Goal: Task Accomplishment & Management: Manage account settings

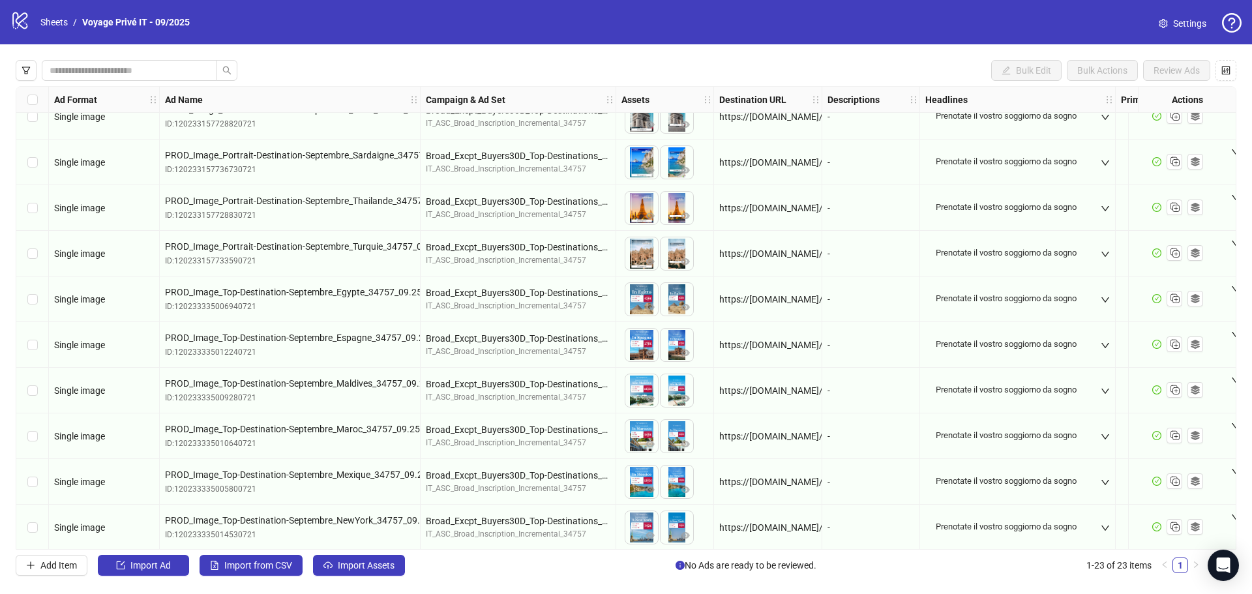
scroll to position [619, 0]
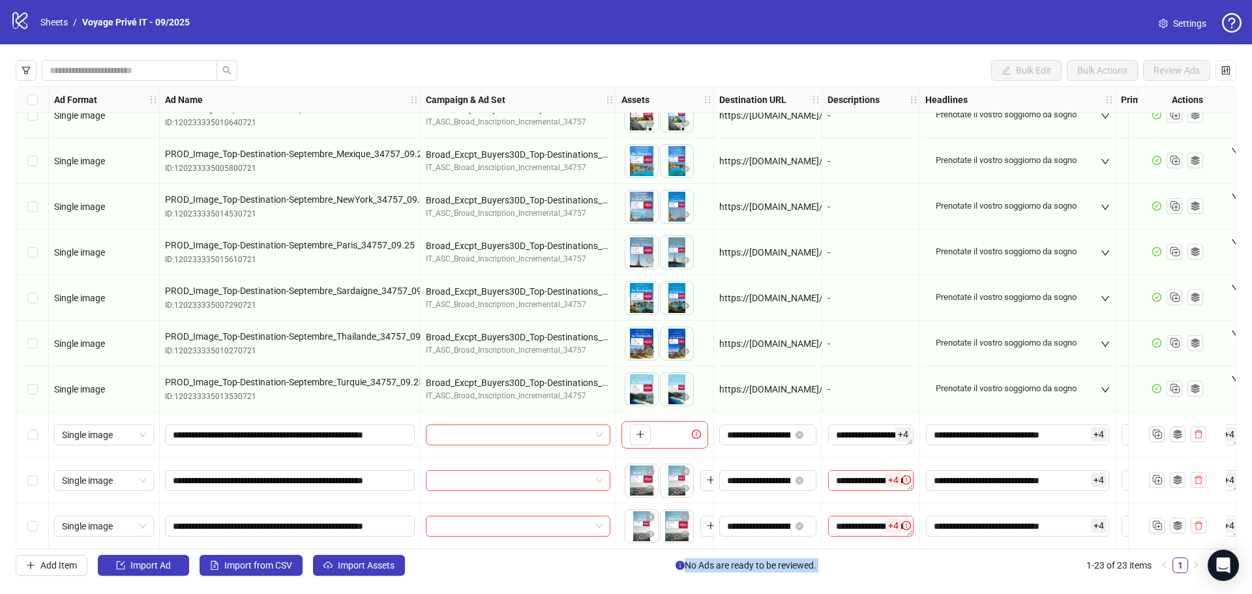
drag, startPoint x: 689, startPoint y: 550, endPoint x: 927, endPoint y: 550, distance: 237.9
click at [1006, 553] on div "Bulk Edit Bulk Actions Review Ads Ad Format Ad Name Campaign & Ad Set Assets De…" at bounding box center [626, 317] width 1252 height 547
click at [615, 558] on div "Add Item Import Ad Import from CSV Import Assets No Ads are ready to be reviewe…" at bounding box center [610, 565] width 1188 height 21
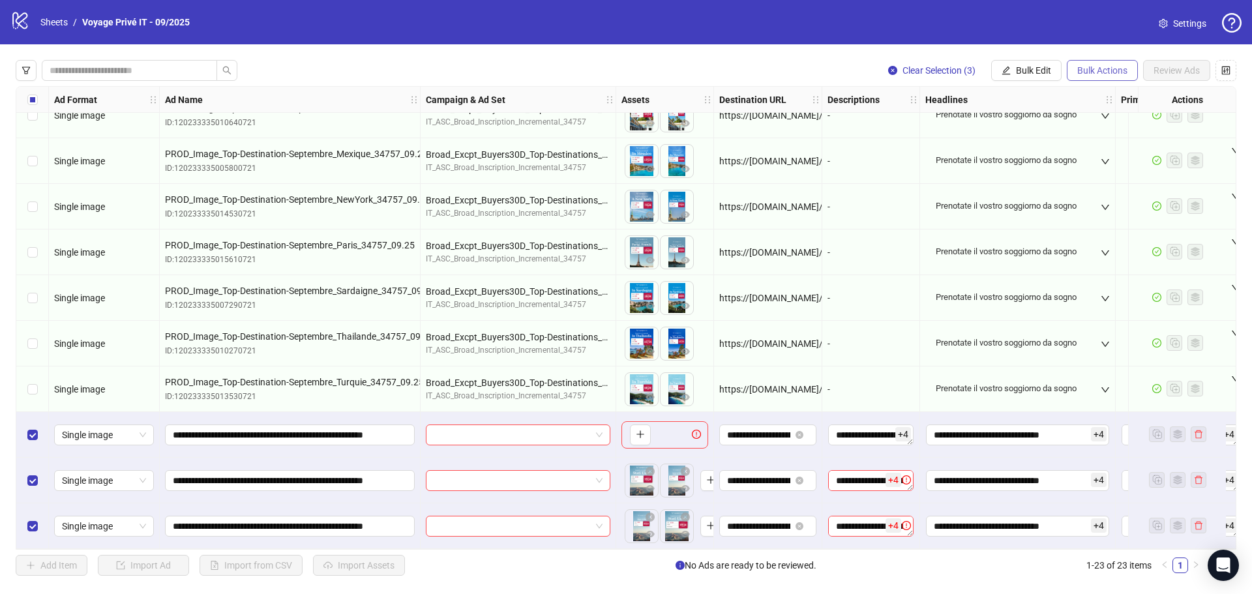
click at [1092, 70] on span "Bulk Actions" at bounding box center [1102, 70] width 50 height 10
click at [1103, 97] on span "Delete" at bounding box center [1120, 97] width 89 height 14
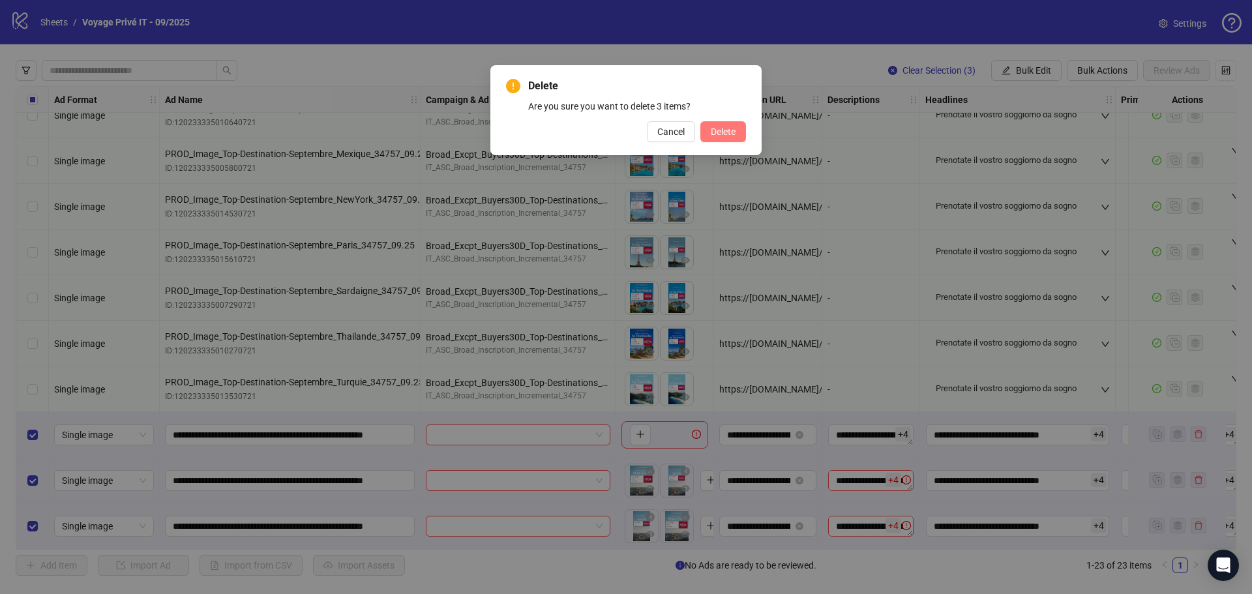
click at [714, 129] on span "Delete" at bounding box center [723, 131] width 25 height 10
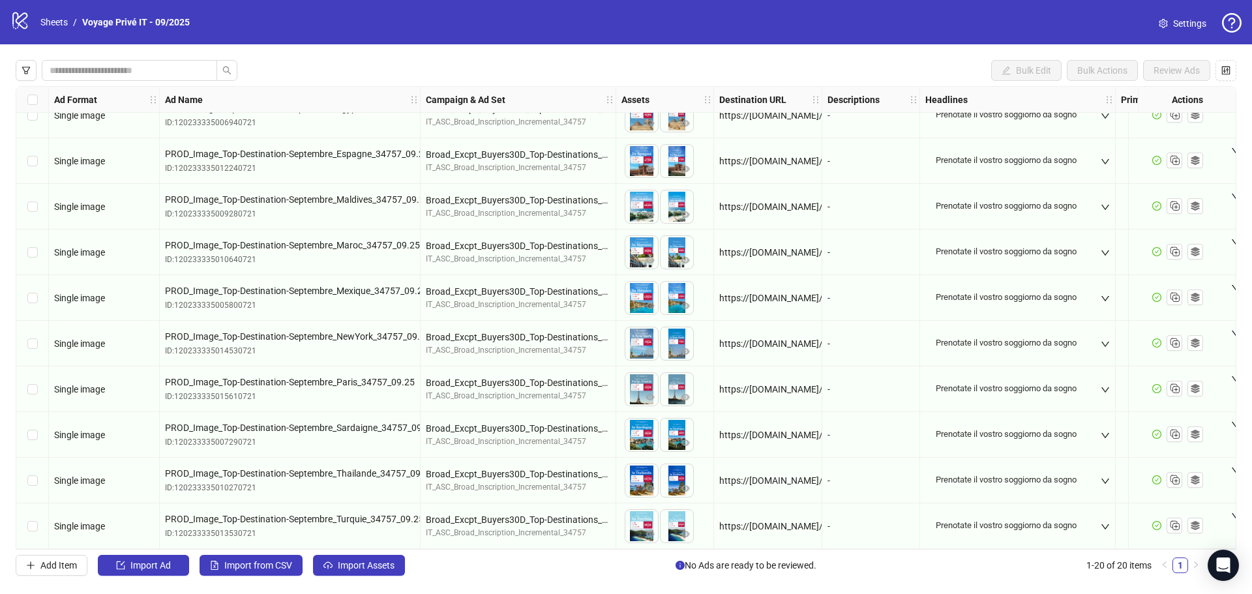
click at [31, 20] on div "logo/logo-mobile Sheets / Voyage Privé IT - 09/2025" at bounding box center [102, 21] width 184 height 23
click at [18, 20] on icon "logo/logo-mobile" at bounding box center [20, 20] width 20 height 20
click at [68, 24] on link "Sheets" at bounding box center [54, 22] width 33 height 14
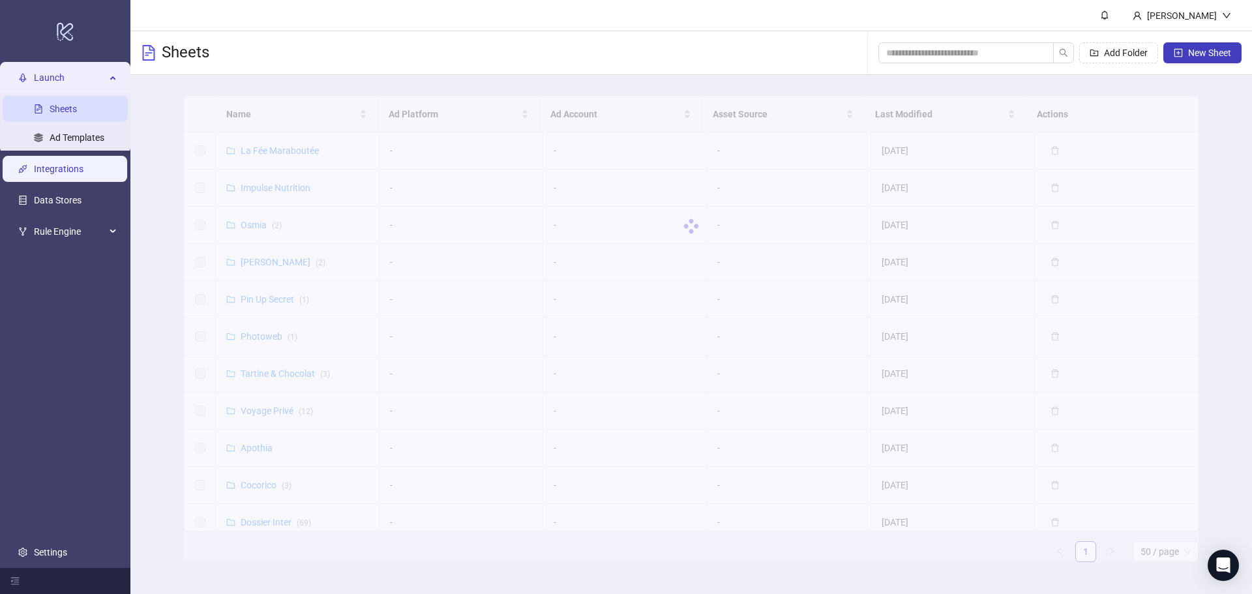
click at [80, 166] on link "Integrations" at bounding box center [59, 169] width 50 height 10
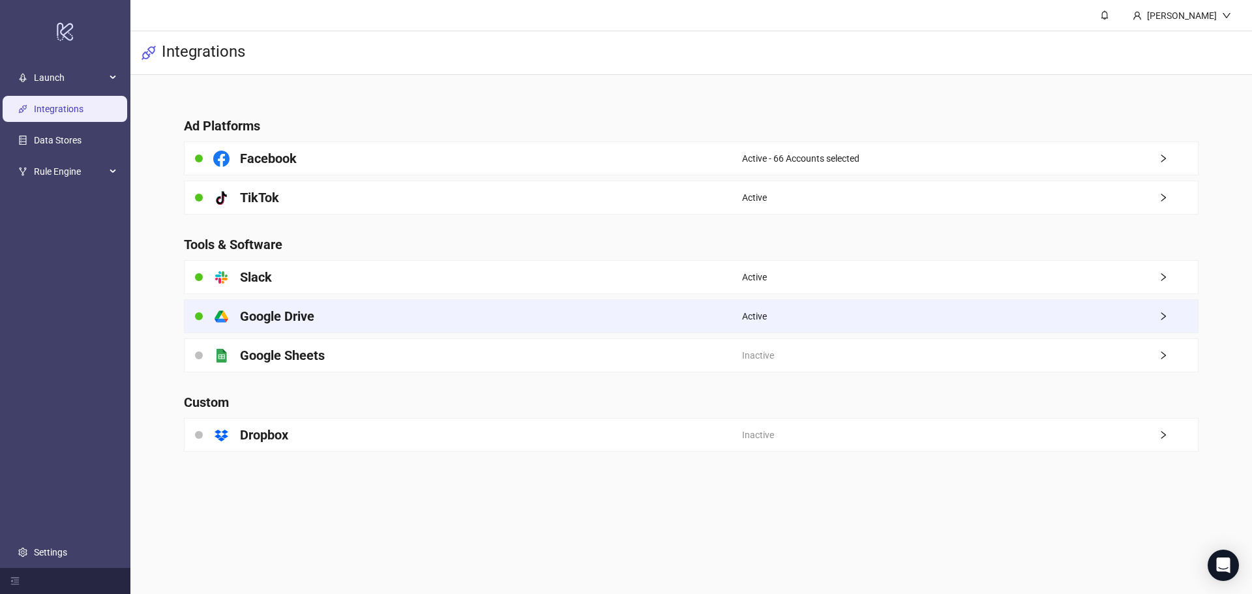
click at [662, 316] on div "platform/google_drive Google Drive" at bounding box center [462, 316] width 557 height 33
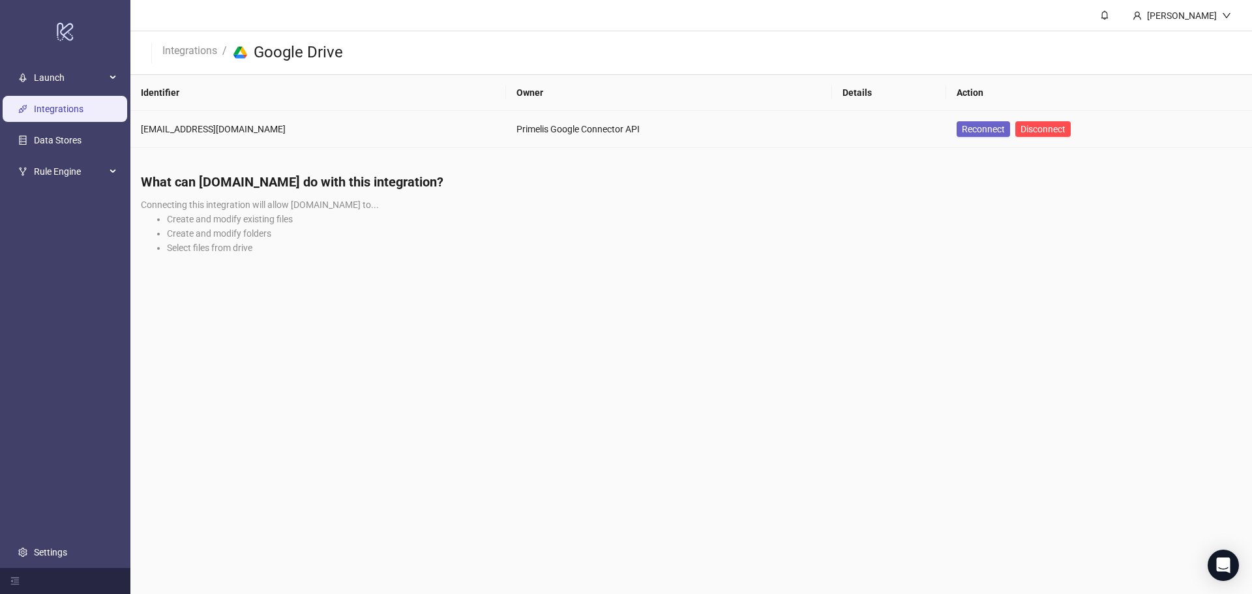
click at [962, 130] on span "Reconnect" at bounding box center [983, 129] width 43 height 10
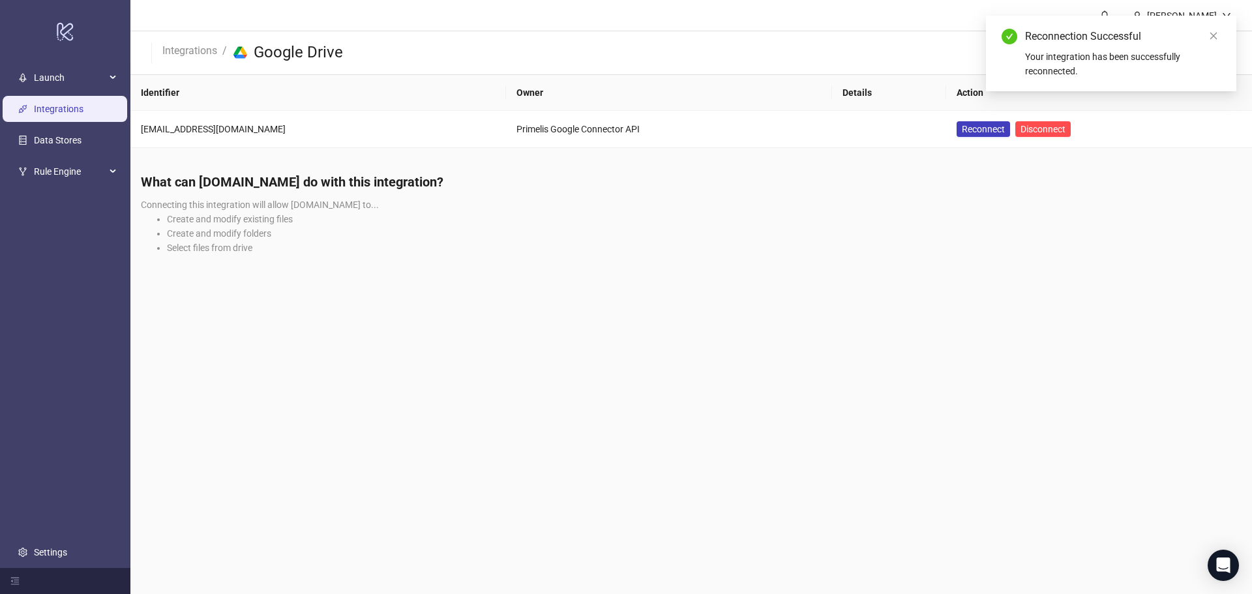
click at [616, 230] on li "Create and modify folders" at bounding box center [704, 233] width 1074 height 14
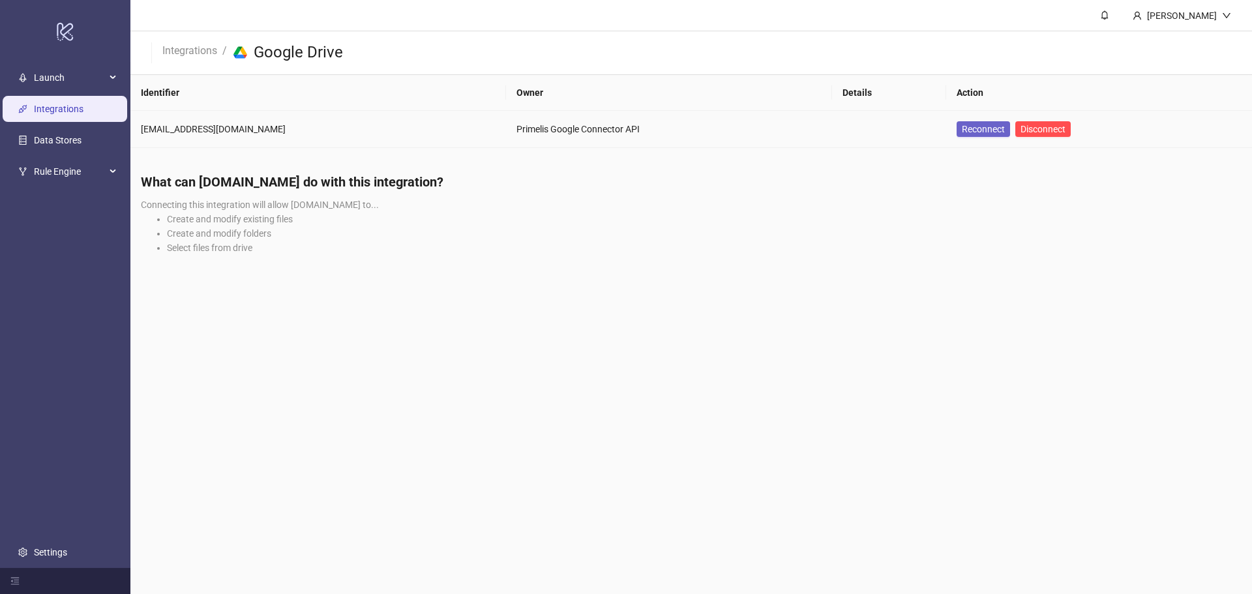
click at [962, 131] on span "Reconnect" at bounding box center [983, 129] width 43 height 10
click at [1020, 217] on li "Create and modify existing files" at bounding box center [704, 219] width 1074 height 14
click at [746, 246] on li "Select files from drive" at bounding box center [704, 248] width 1074 height 14
click at [699, 130] on div "Primelis Google Connector API" at bounding box center [653, 129] width 297 height 14
click at [953, 134] on span "Reconnect" at bounding box center [974, 129] width 43 height 10
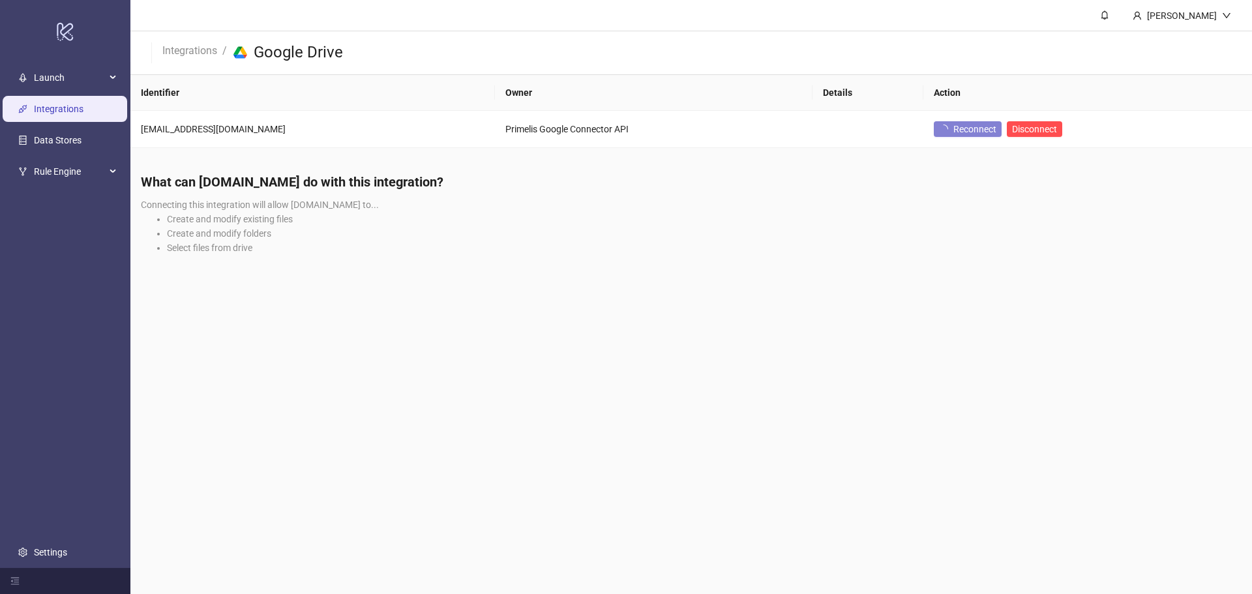
drag, startPoint x: 764, startPoint y: 203, endPoint x: 739, endPoint y: 198, distance: 25.5
click at [753, 201] on div "What can Kitchn.io do with this integration? Connecting this integration will a…" at bounding box center [690, 218] width 1121 height 112
click at [260, 135] on div "[EMAIL_ADDRESS][DOMAIN_NAME]" at bounding box center [313, 129] width 344 height 14
click at [229, 130] on div "[EMAIL_ADDRESS][DOMAIN_NAME]" at bounding box center [313, 129] width 344 height 14
click at [962, 131] on span "Reconnect" at bounding box center [983, 129] width 43 height 10
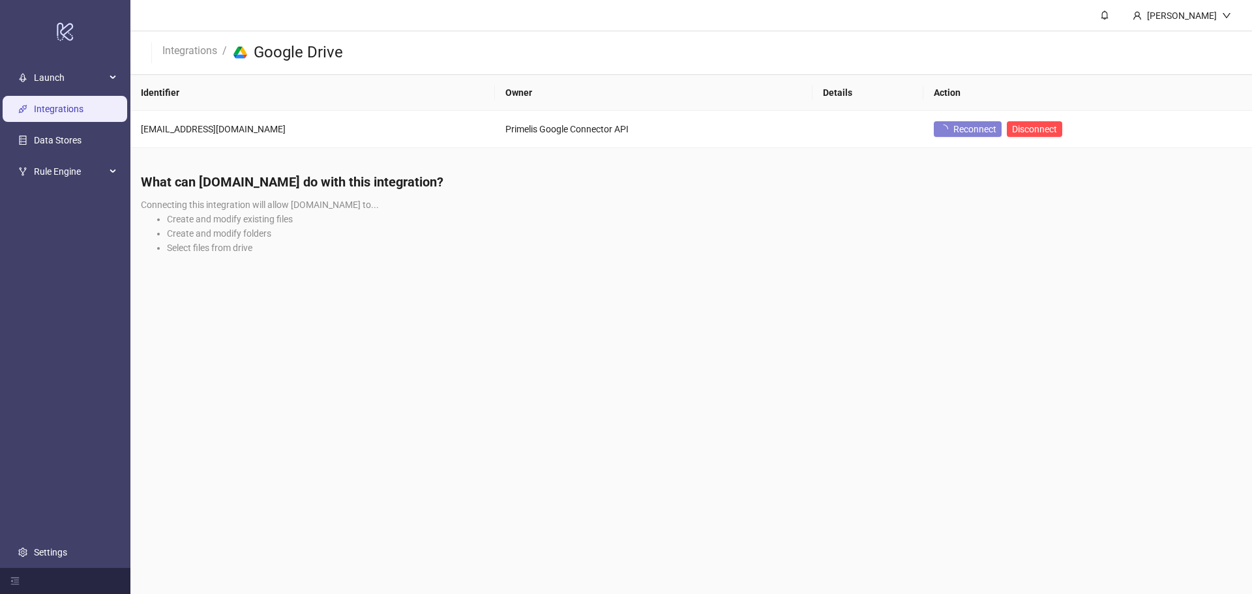
click at [1000, 175] on h4 "What can Kitchn.io do with this integration?" at bounding box center [691, 182] width 1100 height 18
click at [1012, 133] on span "Disconnect" at bounding box center [1034, 129] width 45 height 10
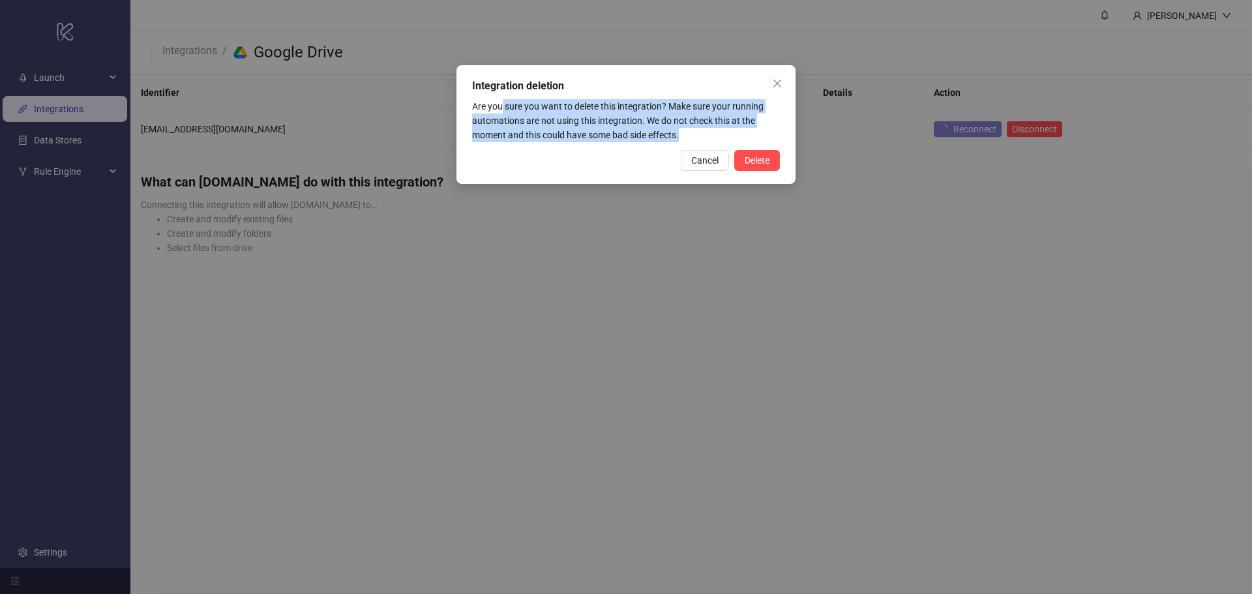
drag, startPoint x: 503, startPoint y: 106, endPoint x: 692, endPoint y: 132, distance: 190.1
click at [689, 131] on div "Are you sure you want to delete this integration? Make sure your running automa…" at bounding box center [626, 120] width 308 height 43
click at [759, 160] on span "Delete" at bounding box center [756, 160] width 25 height 10
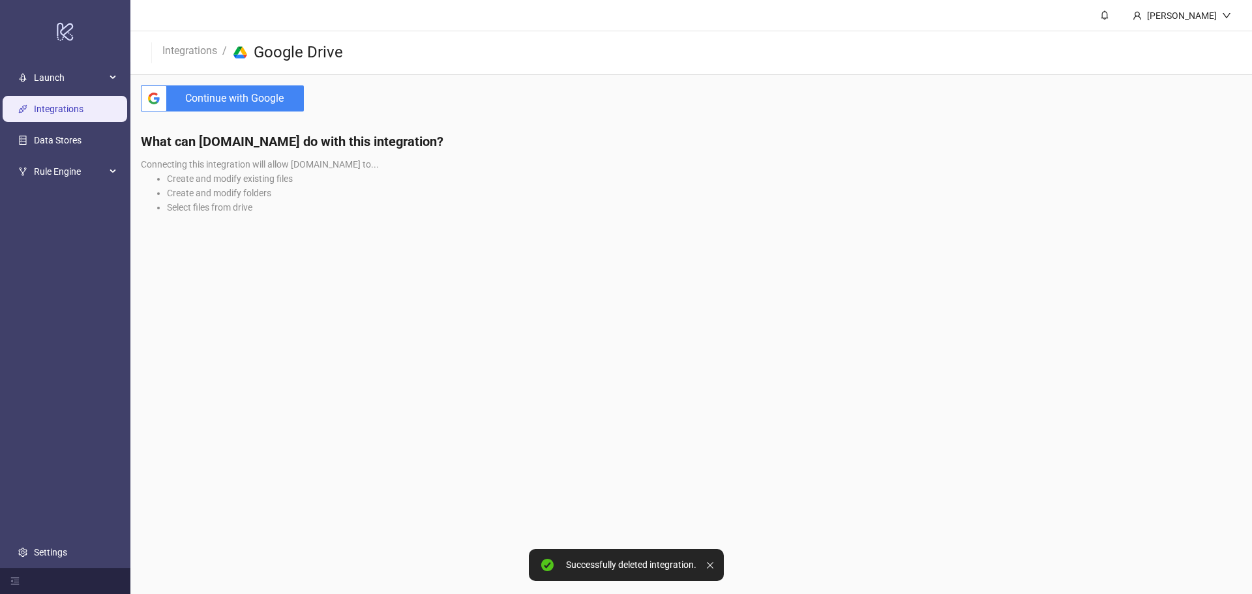
click at [278, 102] on span "Continue with Google" at bounding box center [238, 98] width 132 height 26
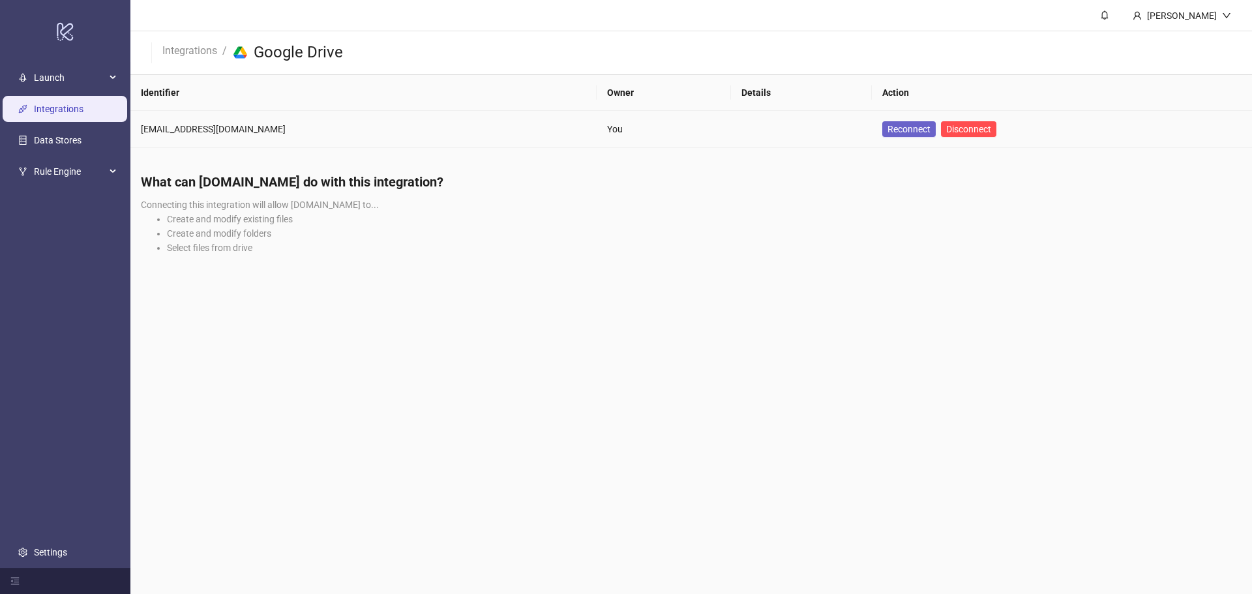
click at [887, 130] on span "Reconnect" at bounding box center [908, 129] width 43 height 10
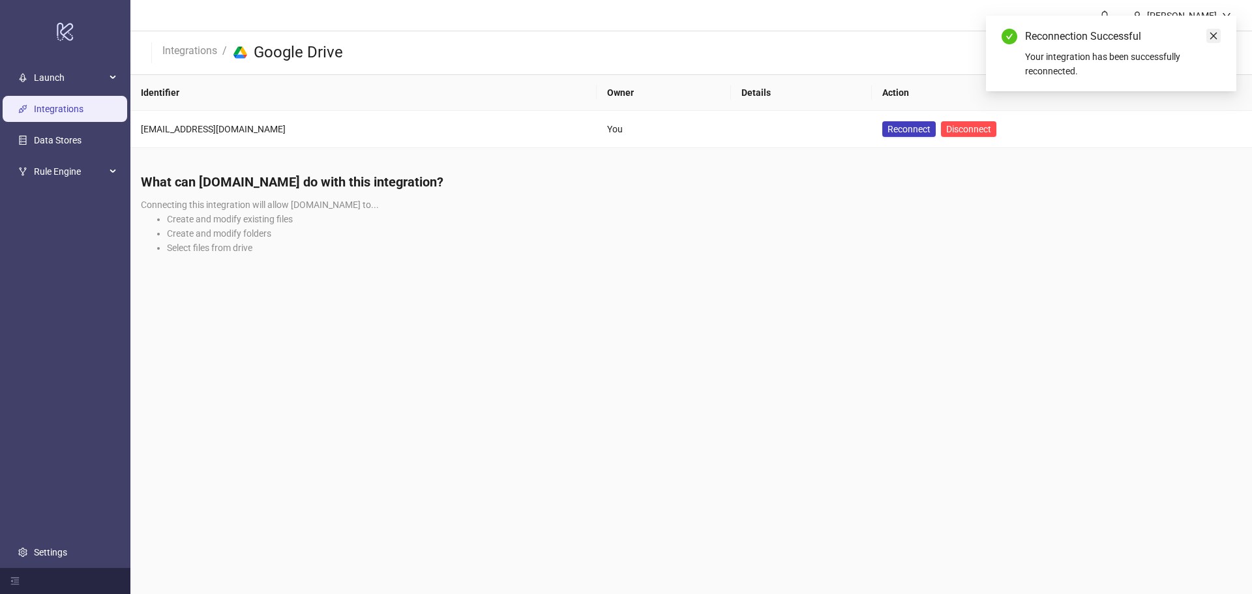
click at [1214, 37] on icon "close" at bounding box center [1213, 36] width 7 height 7
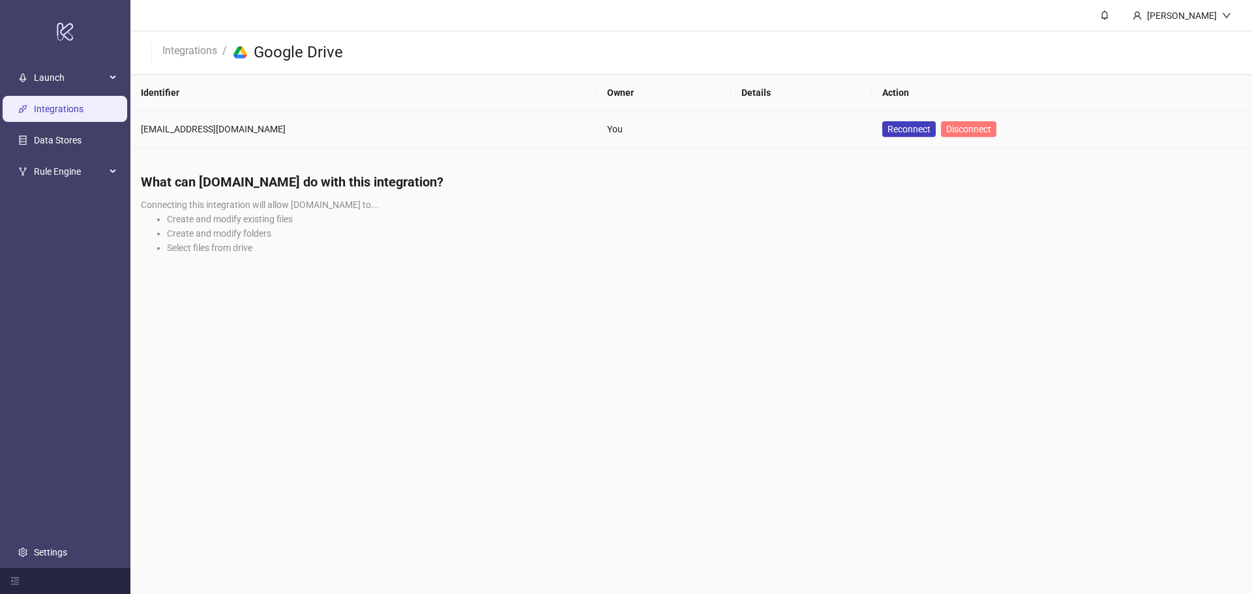
click at [946, 132] on span "Disconnect" at bounding box center [968, 129] width 45 height 10
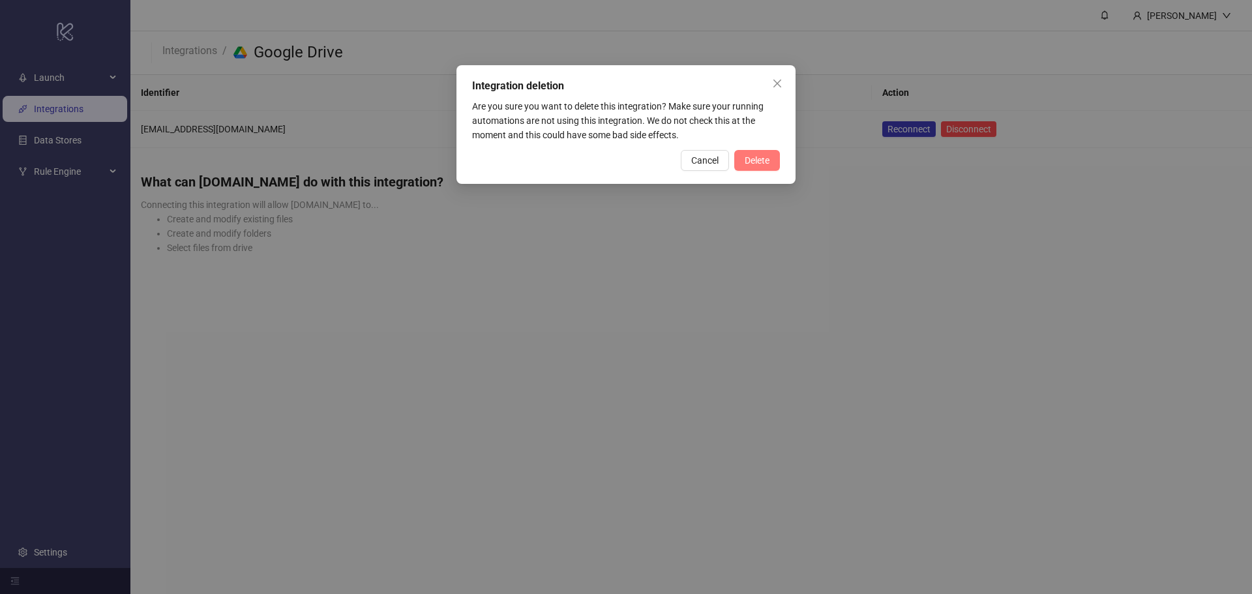
click at [751, 162] on span "Delete" at bounding box center [756, 160] width 25 height 10
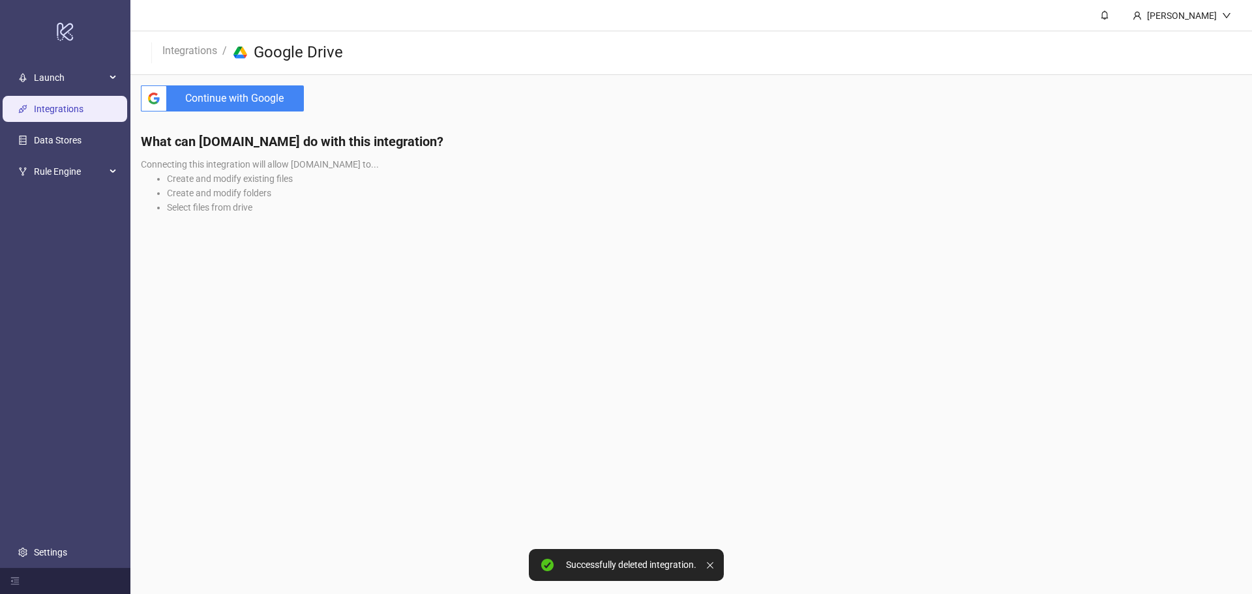
click at [254, 103] on span "Continue with Google" at bounding box center [238, 98] width 132 height 26
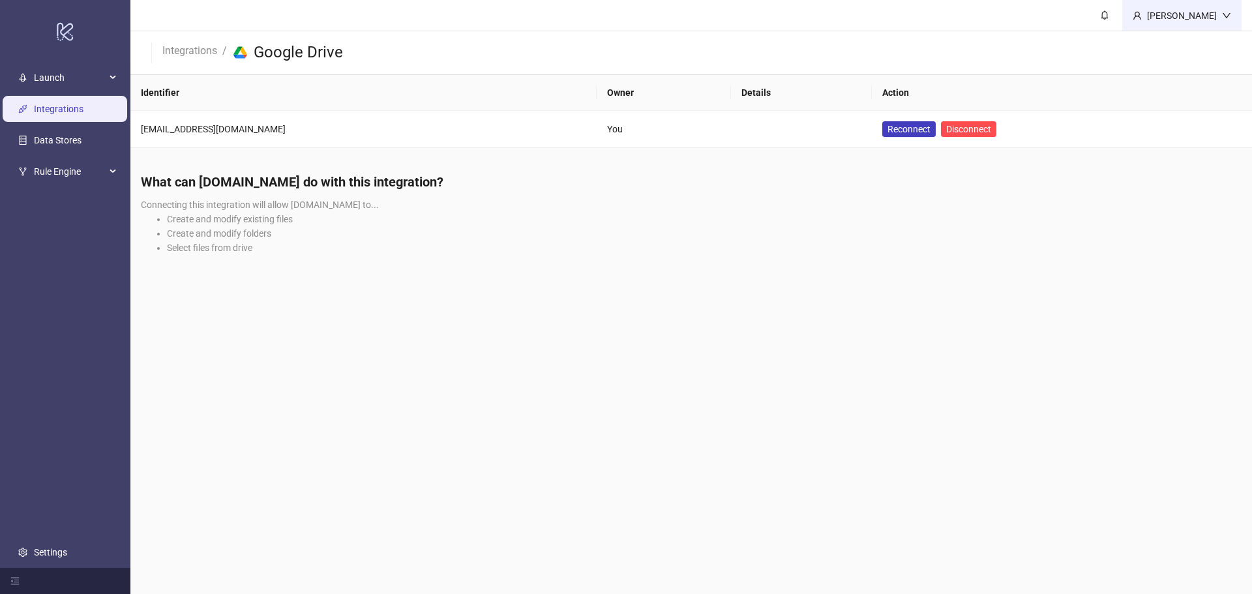
click at [1197, 17] on div "Romain Piat" at bounding box center [1181, 15] width 80 height 14
click at [50, 550] on link "Settings" at bounding box center [50, 552] width 33 height 10
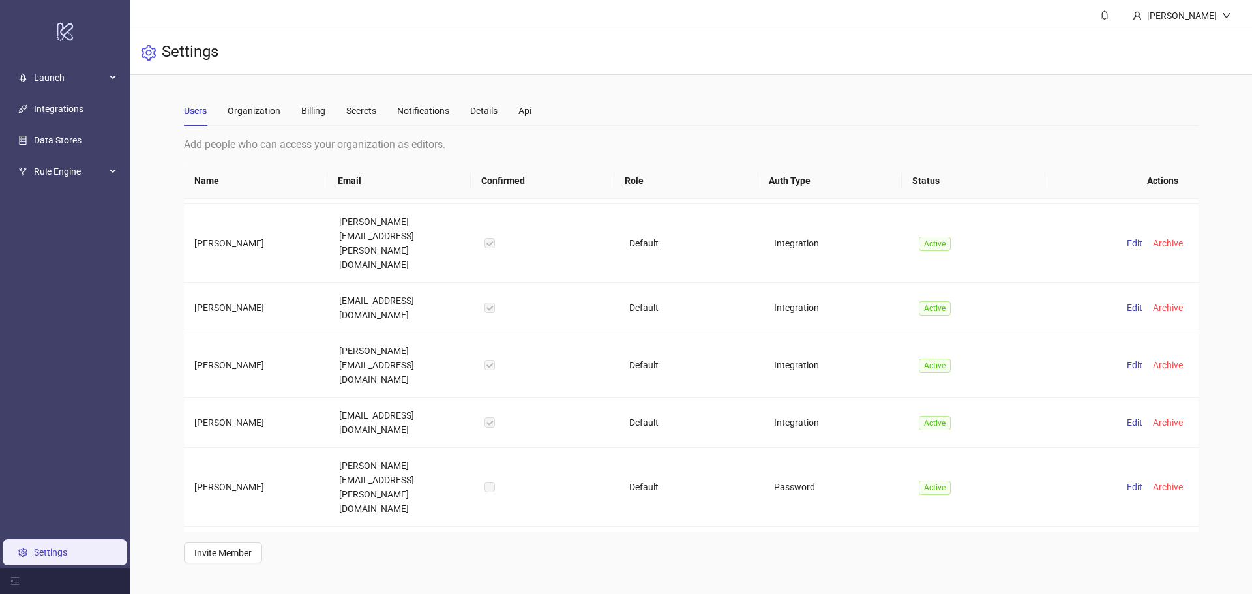
scroll to position [913, 0]
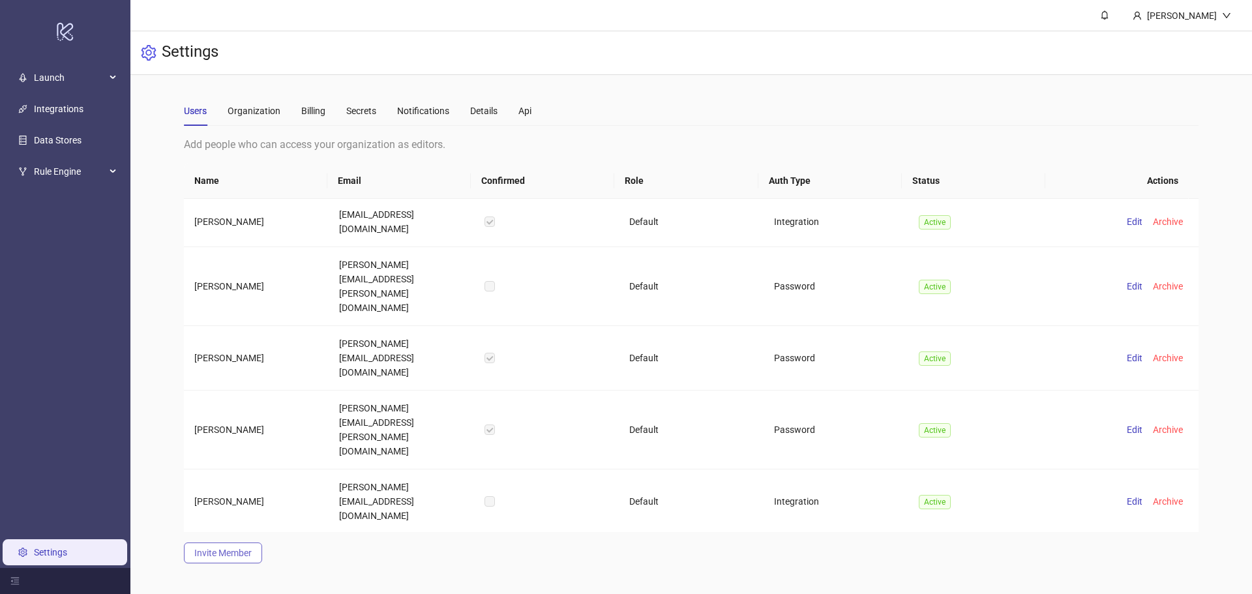
click at [228, 553] on span "Invite Member" at bounding box center [222, 553] width 57 height 10
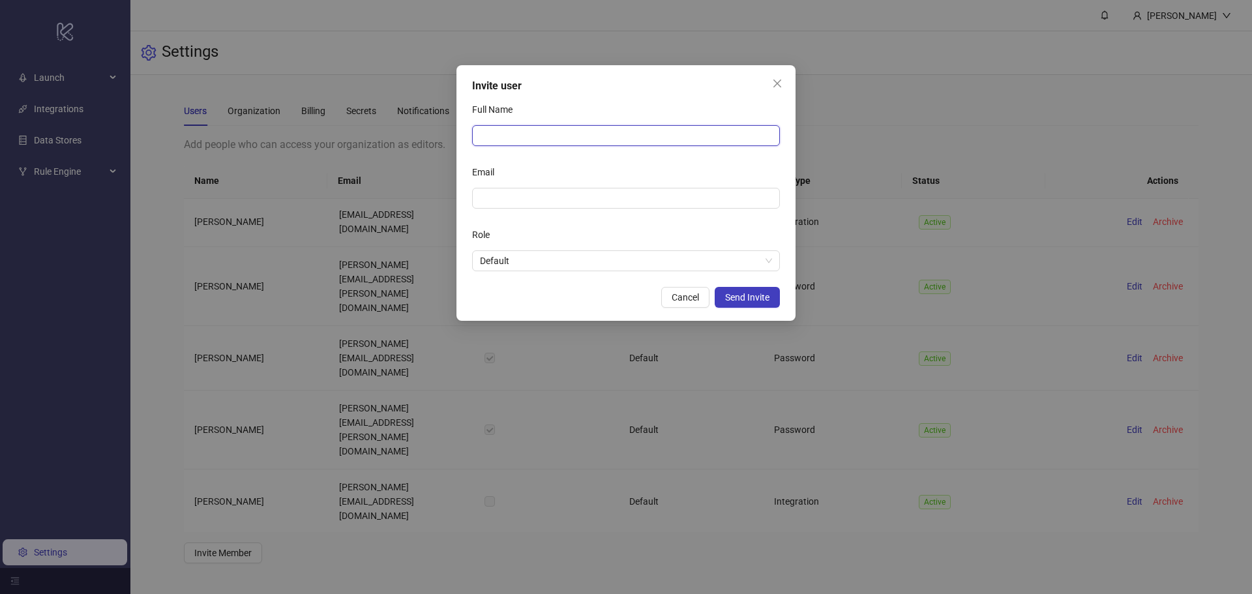
click at [500, 138] on input "Full Name" at bounding box center [626, 135] width 308 height 21
type input "**********"
click at [514, 195] on input "Email" at bounding box center [624, 198] width 289 height 14
type input "**********"
click at [548, 224] on form "**********" at bounding box center [626, 185] width 308 height 172
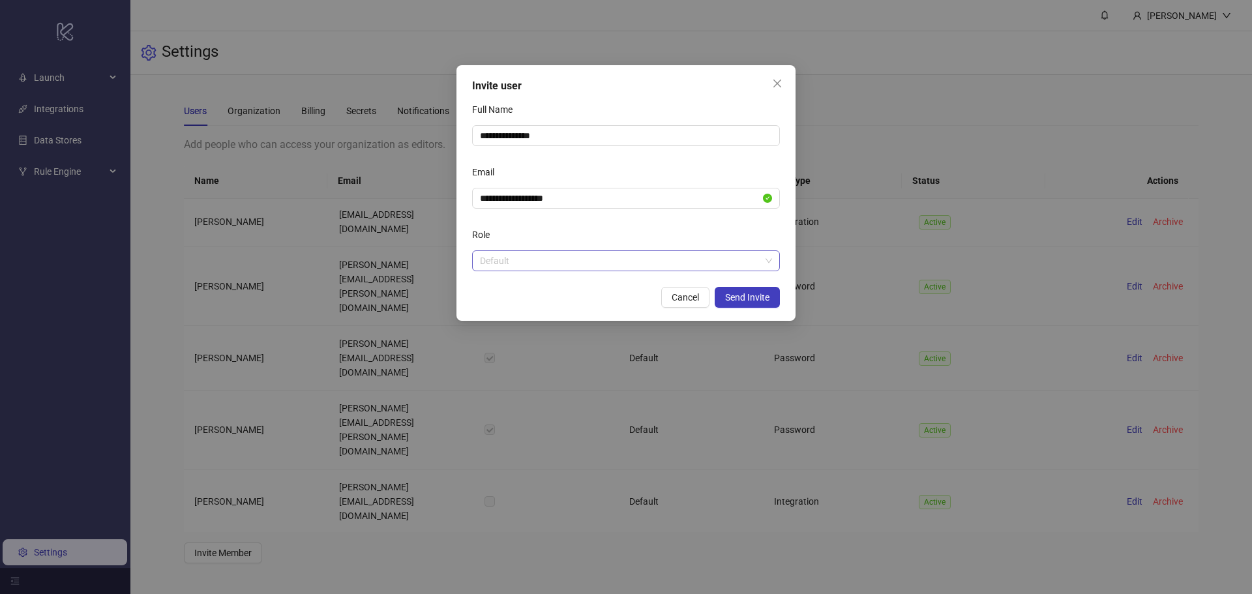
click at [538, 260] on span "Default" at bounding box center [626, 261] width 292 height 20
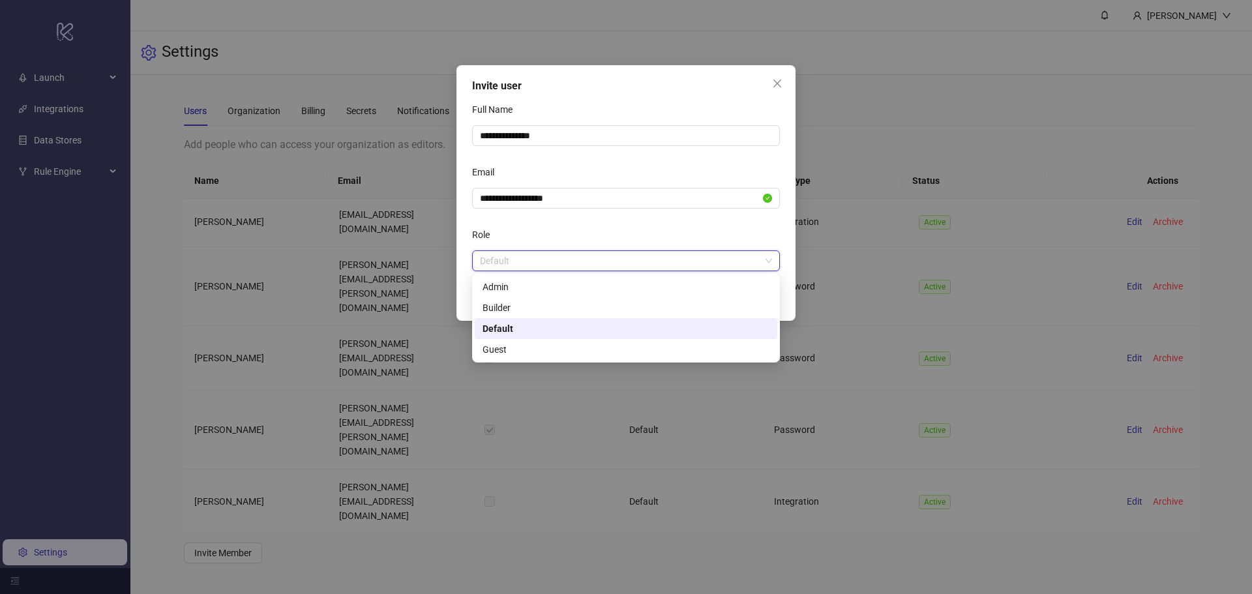
click at [587, 234] on div "Role" at bounding box center [626, 237] width 308 height 26
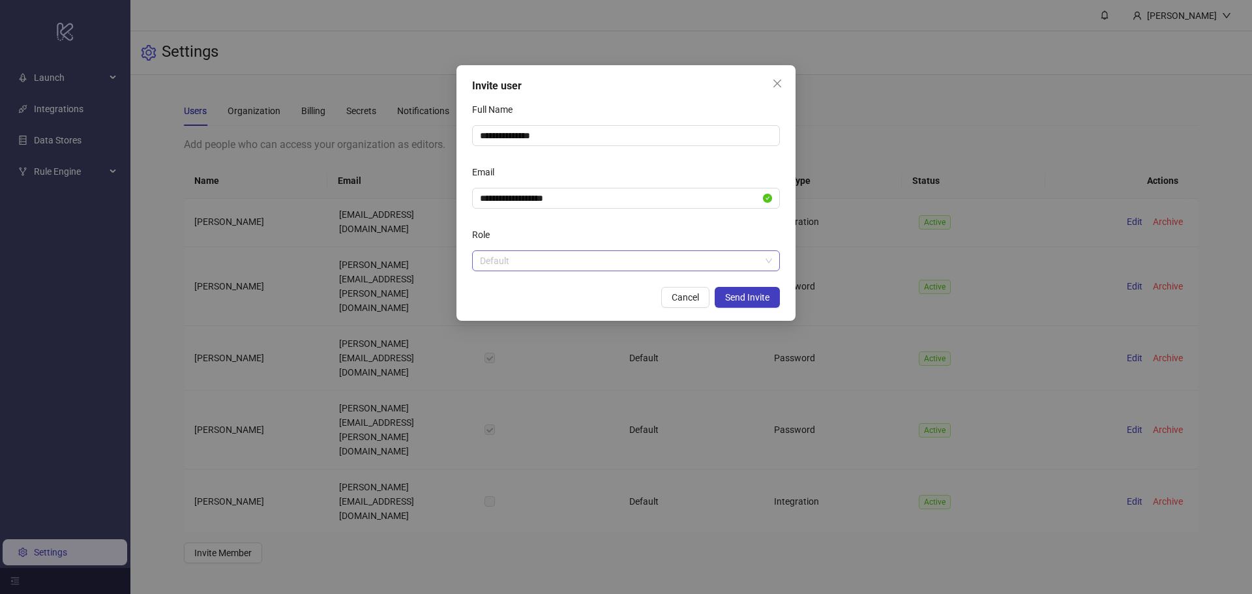
click at [570, 256] on span "Default" at bounding box center [626, 261] width 292 height 20
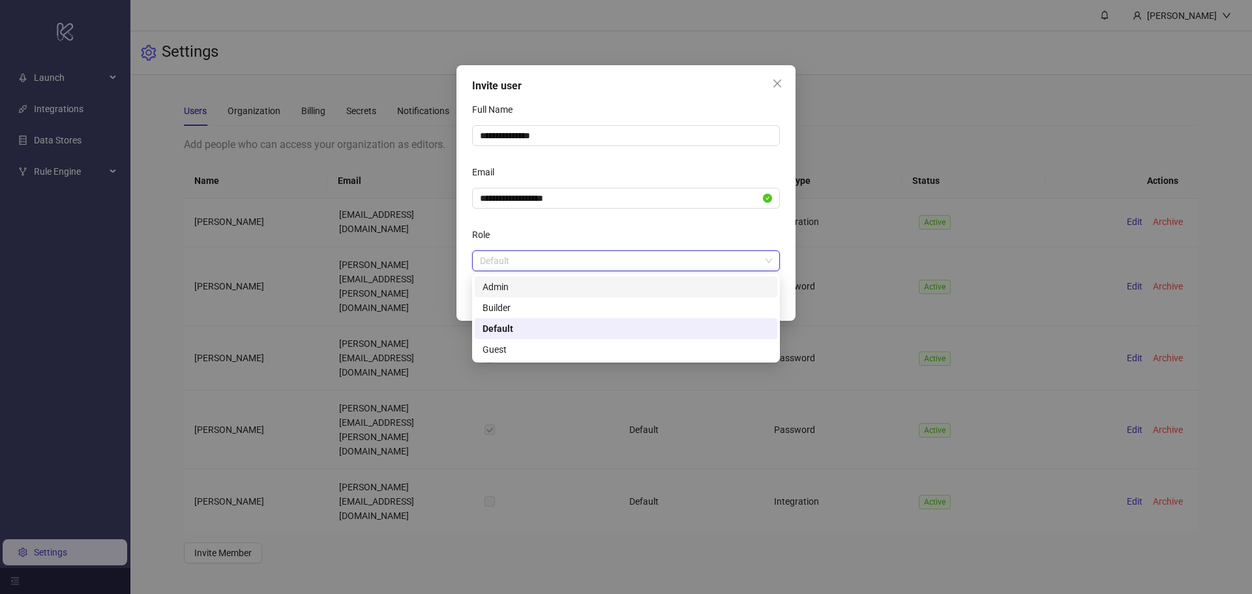
click at [518, 286] on div "Admin" at bounding box center [625, 287] width 287 height 14
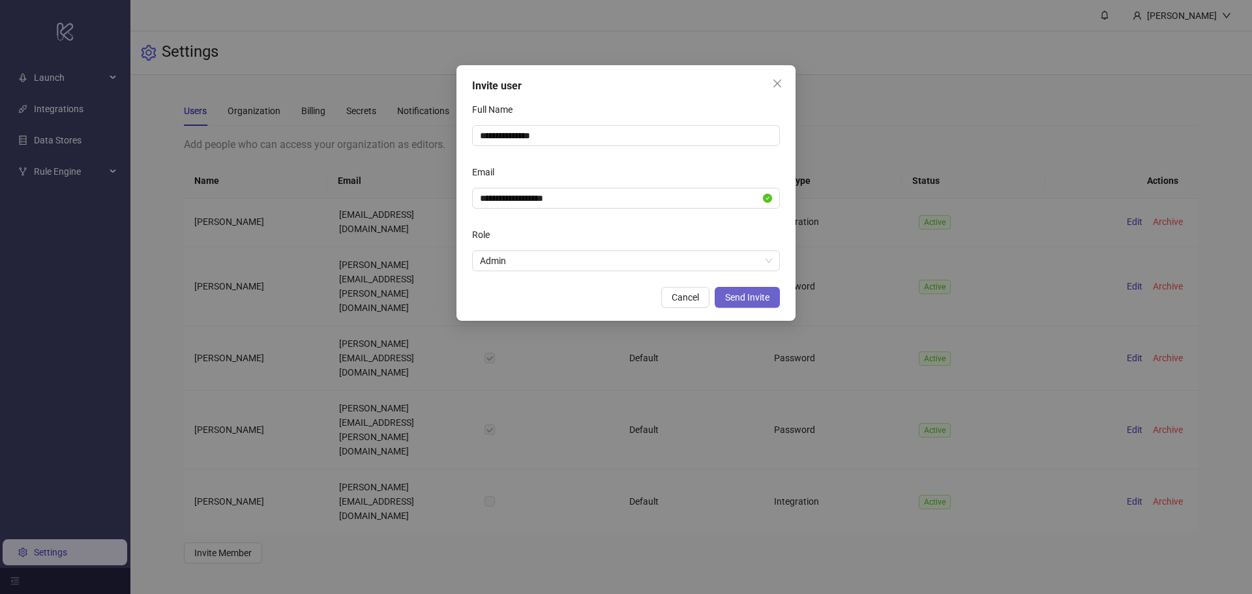
click at [747, 304] on button "Send Invite" at bounding box center [746, 297] width 65 height 21
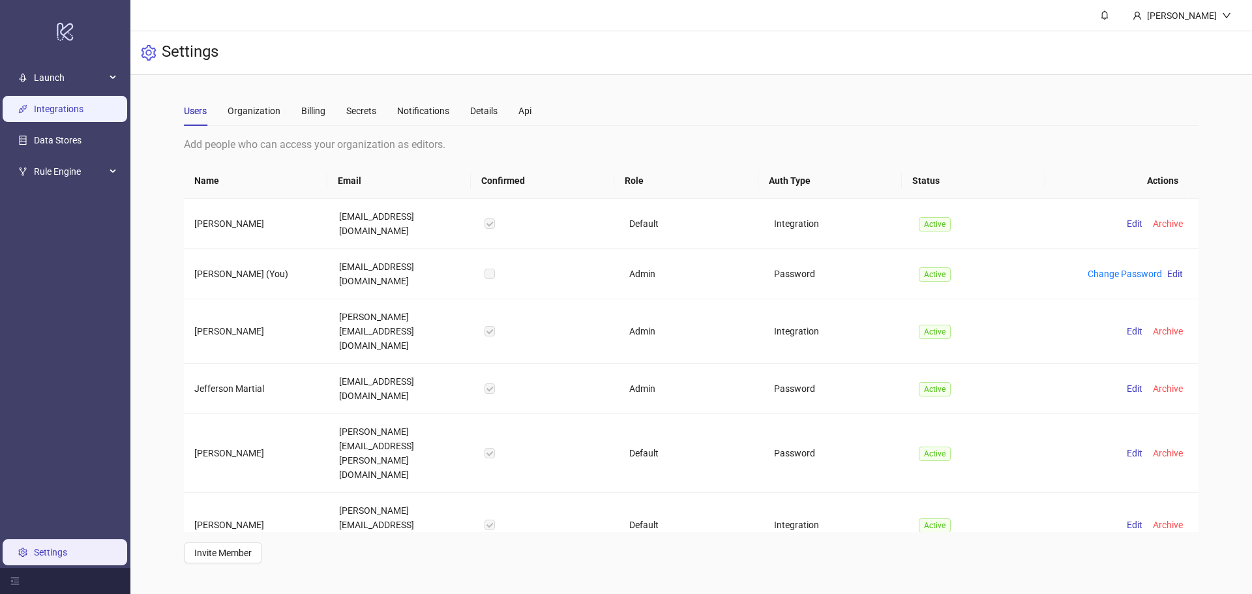
click at [63, 112] on link "Integrations" at bounding box center [59, 109] width 50 height 10
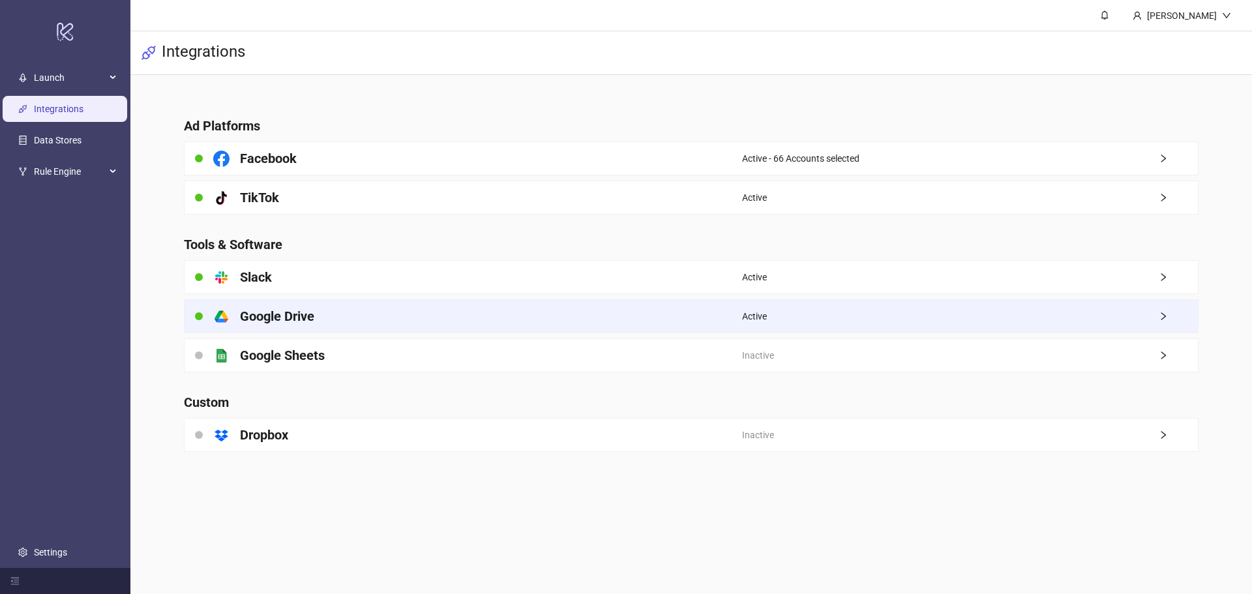
click at [344, 310] on div "platform/google_drive Google Drive" at bounding box center [462, 316] width 557 height 33
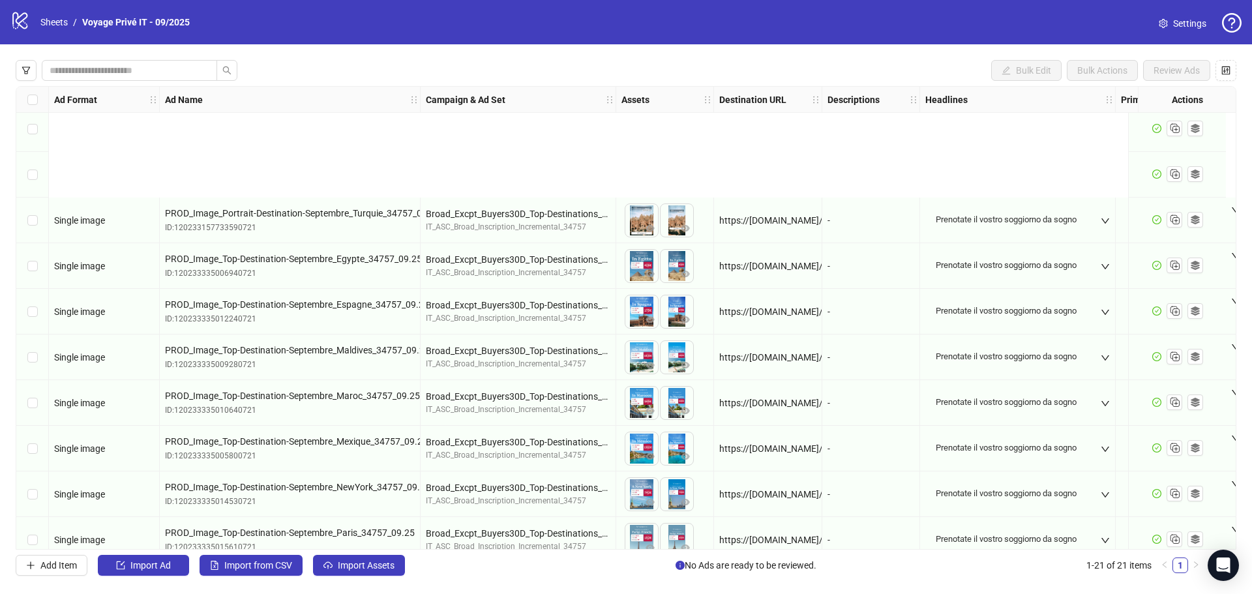
scroll to position [527, 0]
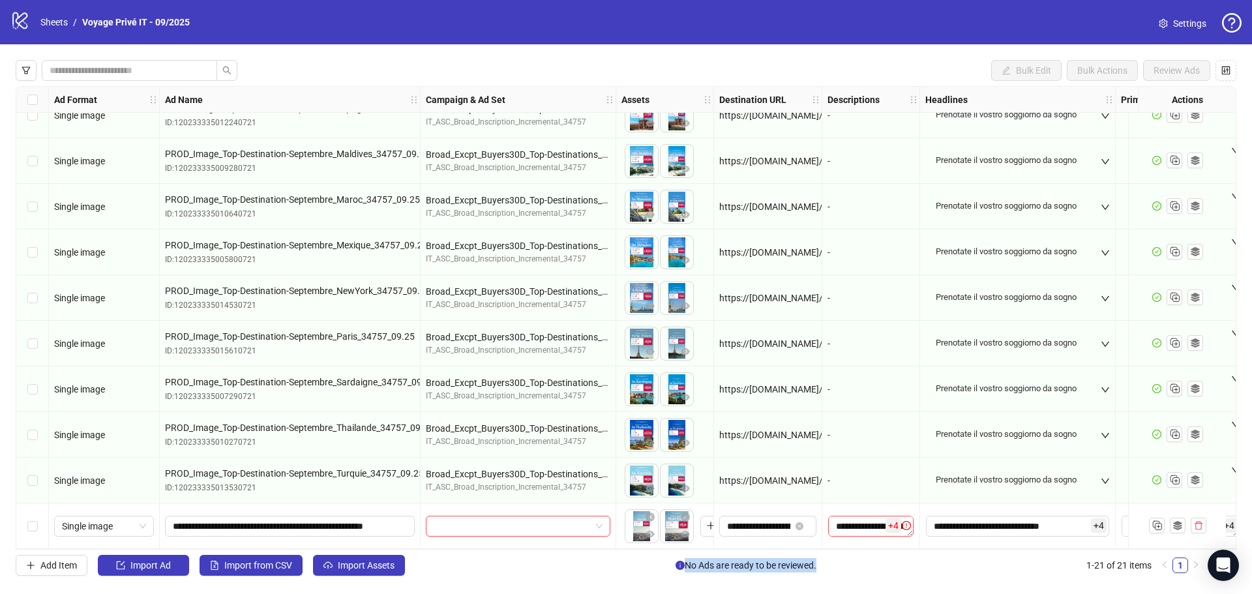
drag, startPoint x: 686, startPoint y: 550, endPoint x: 815, endPoint y: 562, distance: 129.7
click at [815, 562] on div "Bulk Edit Bulk Actions Review Ads Ad Format Ad Name Campaign & Ad Set Assets De…" at bounding box center [626, 317] width 1252 height 547
click at [621, 563] on div "Add Item Import Ad Import from CSV Import Assets No Ads are ready to be reviewe…" at bounding box center [610, 565] width 1188 height 21
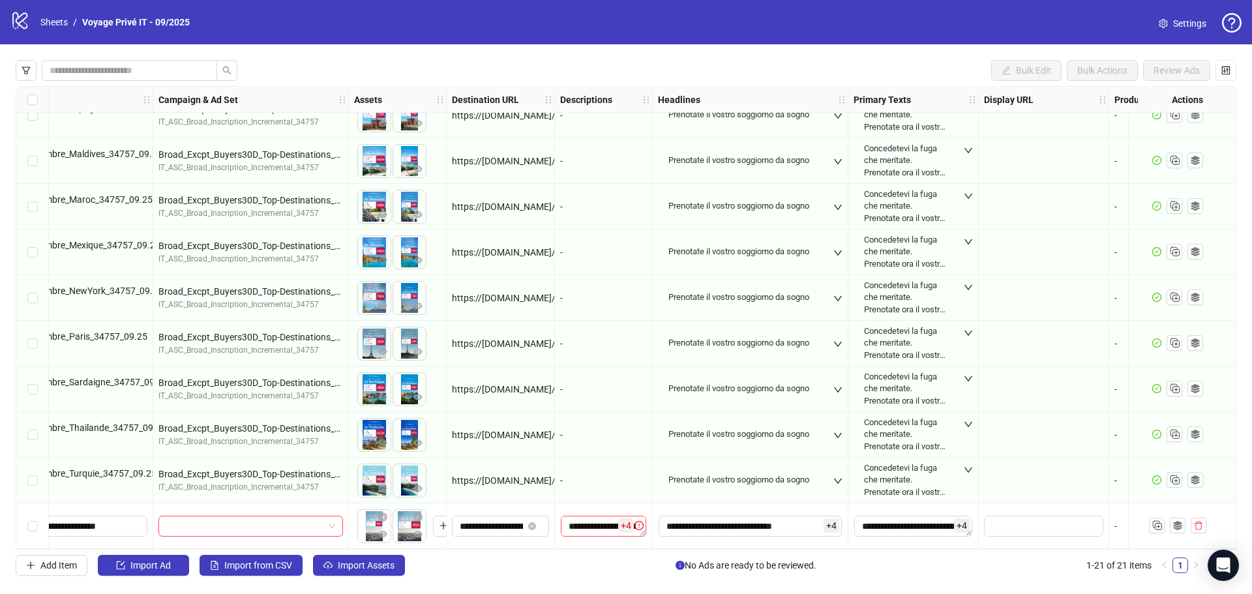
scroll to position [527, 201]
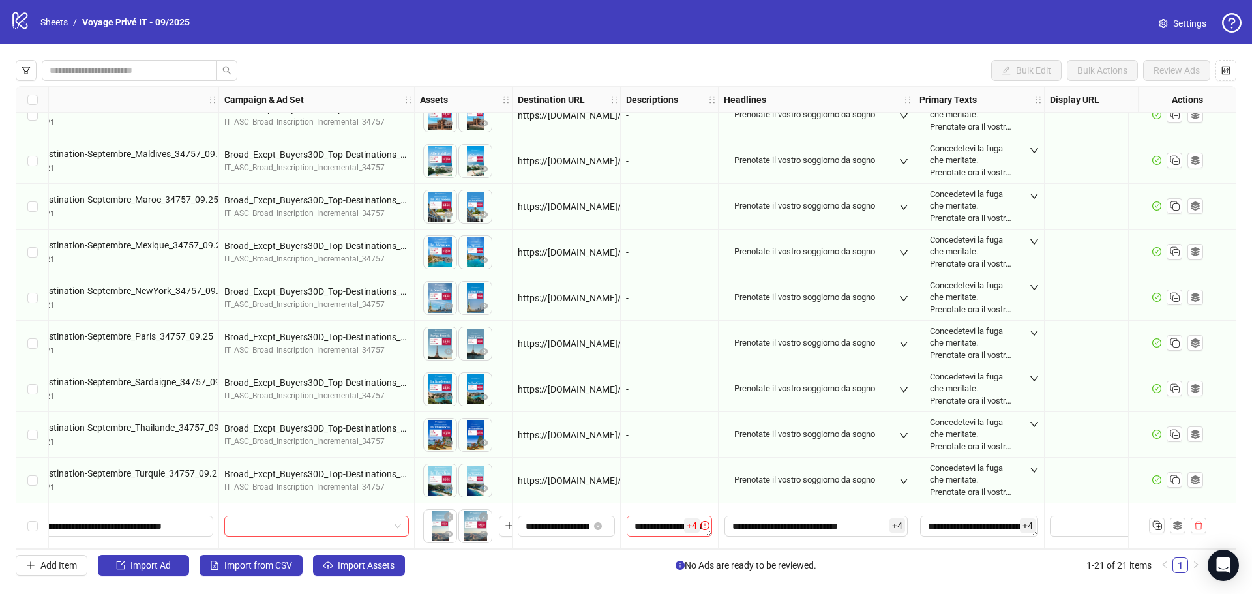
click at [691, 521] on span "+ 4" at bounding box center [692, 525] width 16 height 14
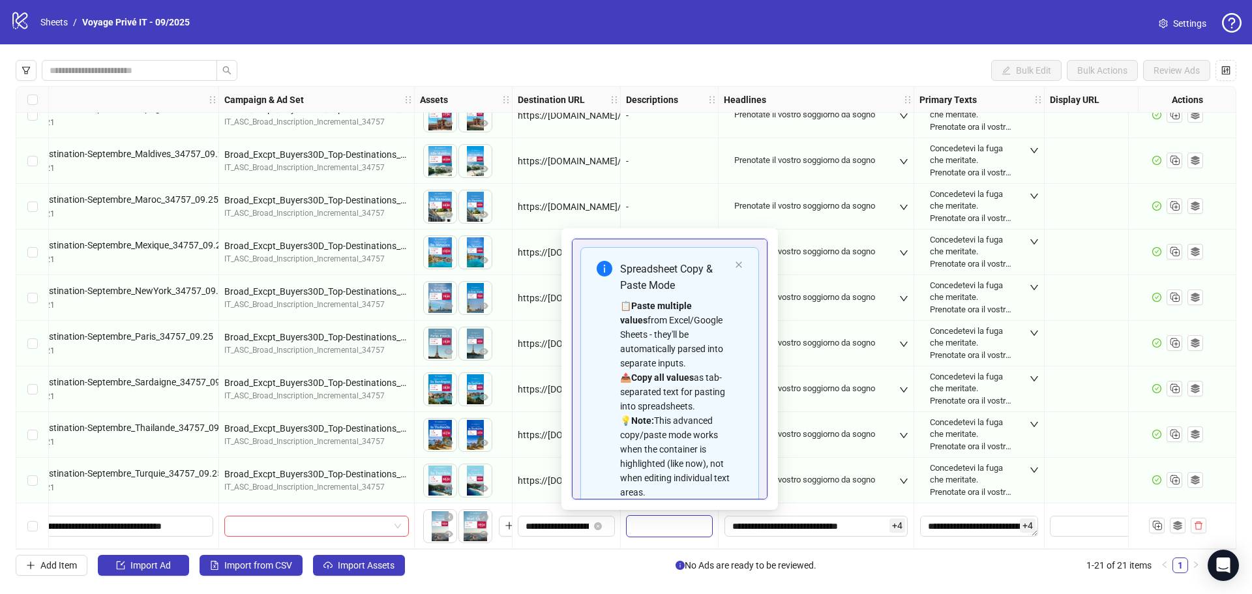
click at [898, 570] on div "Add Item Import Ad Import from CSV Import Assets No Ads are ready to be reviewe…" at bounding box center [610, 565] width 1188 height 21
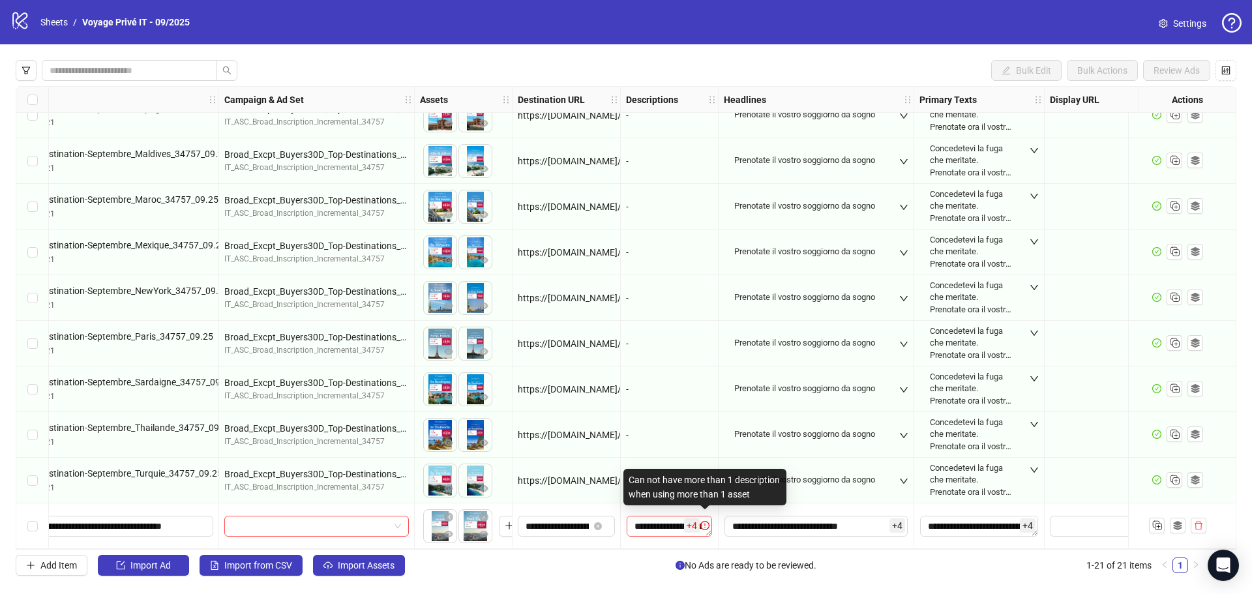
click at [705, 523] on icon "exclamation-circle" at bounding box center [704, 525] width 9 height 9
click at [705, 494] on div "Can not have more than 1 description when using more than 1 asset" at bounding box center [704, 487] width 163 height 37
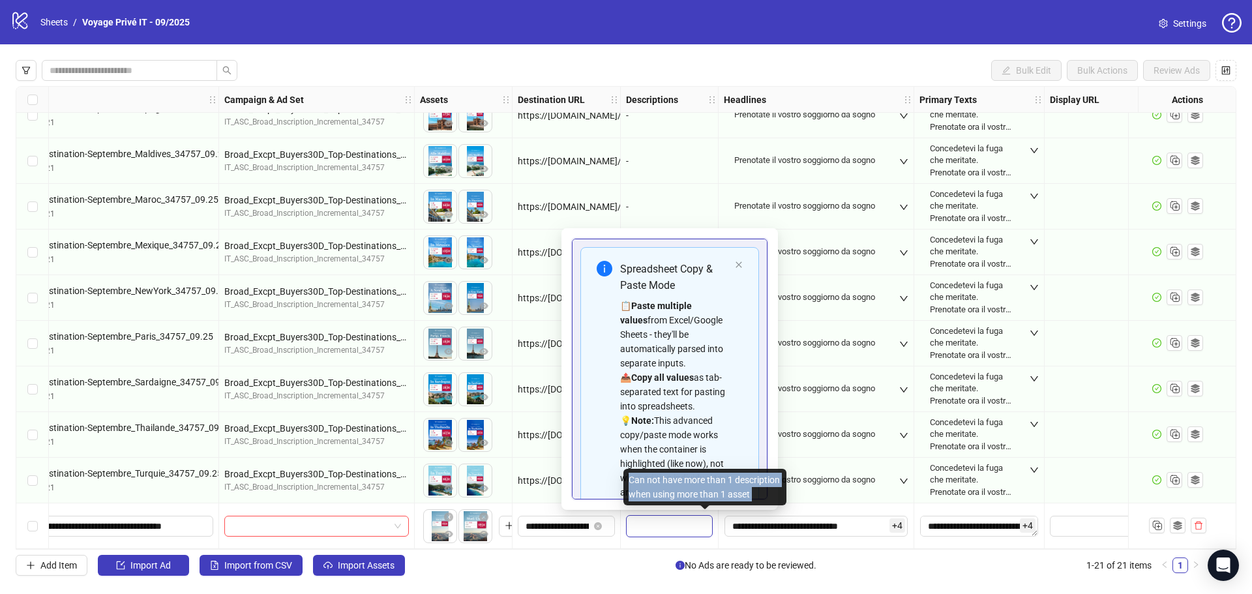
copy body "Can not have more than 1 description when using more than 1 asset"
click at [32, 528] on div "Select row 21" at bounding box center [32, 526] width 33 height 46
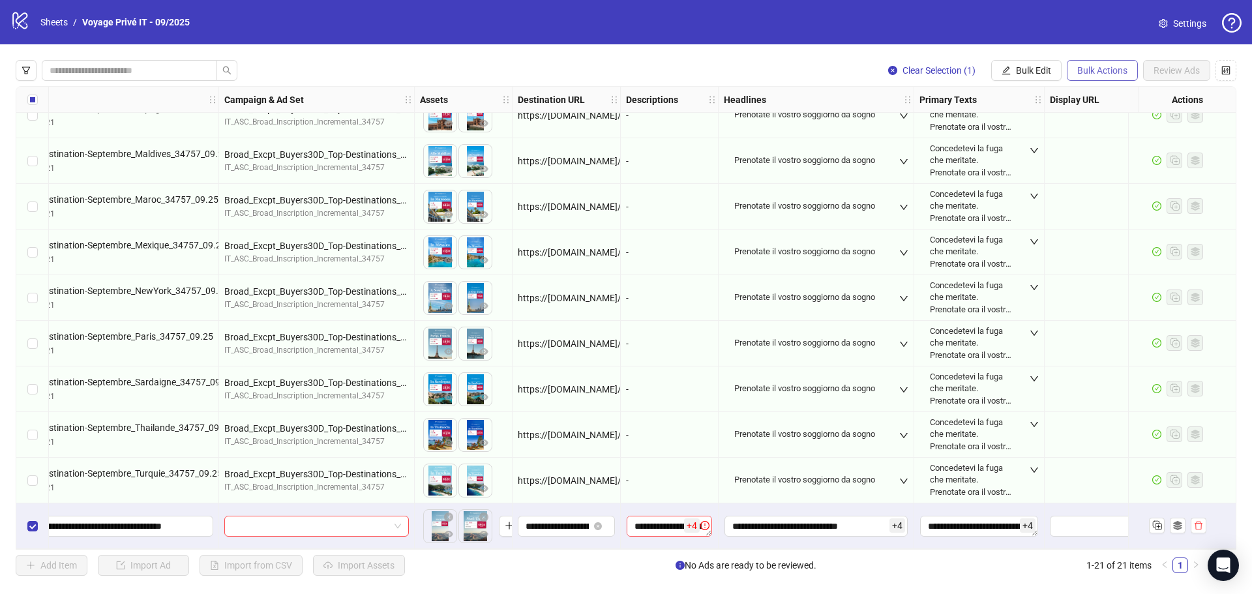
click at [1093, 70] on span "Bulk Actions" at bounding box center [1102, 70] width 50 height 10
click at [1098, 97] on span "Delete" at bounding box center [1120, 97] width 89 height 14
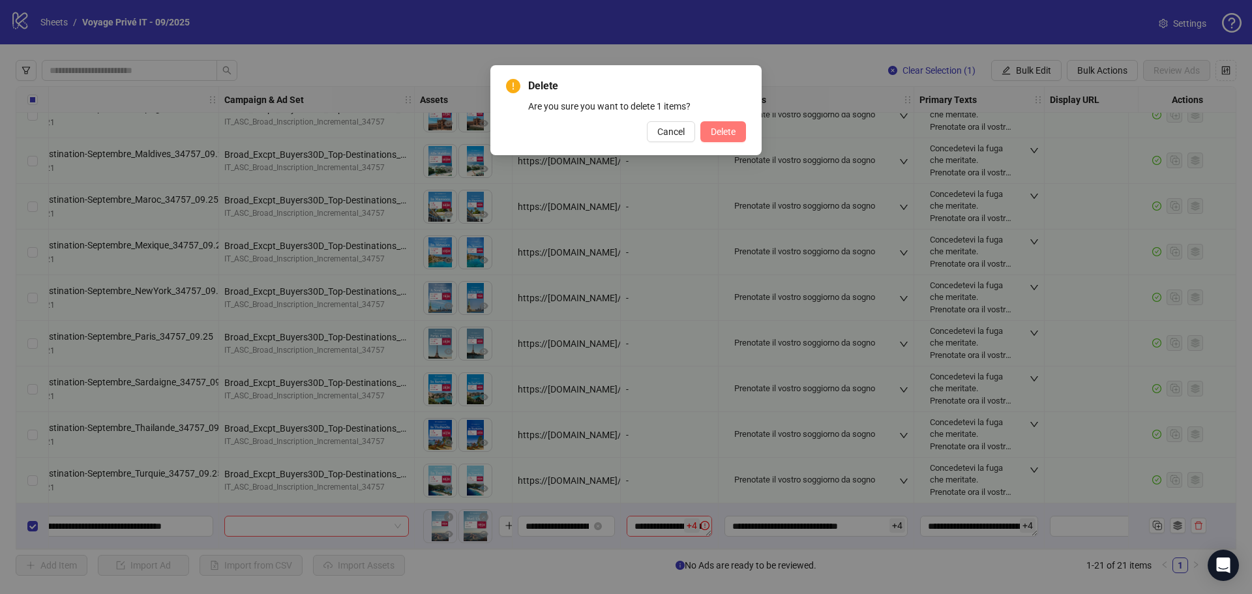
click at [726, 130] on span "Delete" at bounding box center [723, 131] width 25 height 10
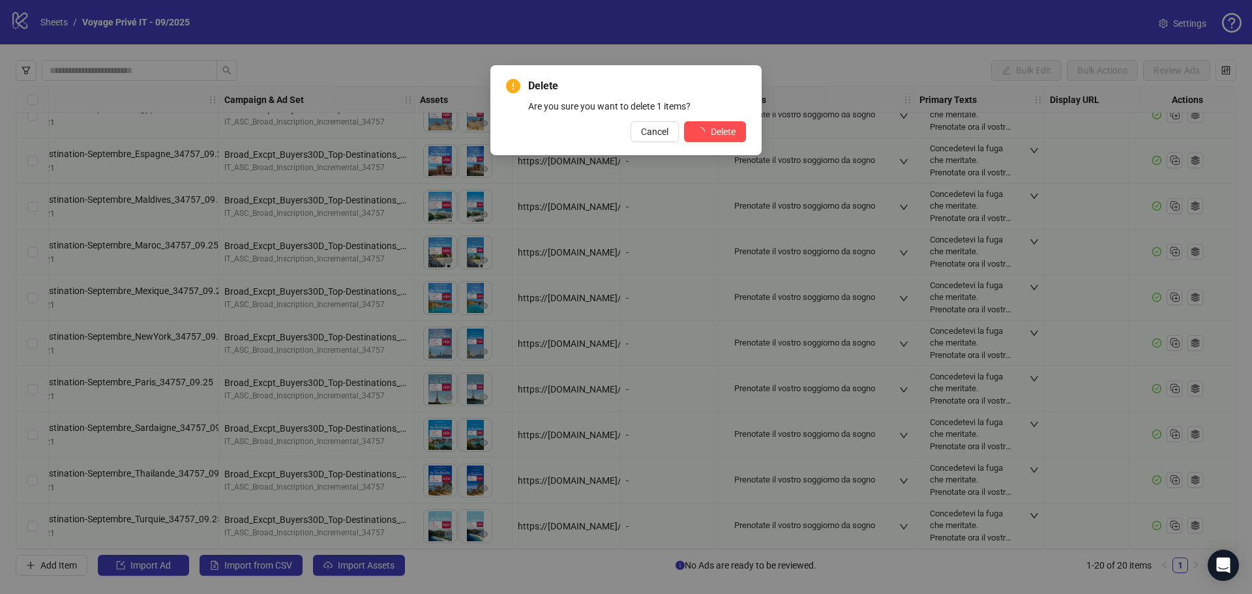
scroll to position [482, 201]
